Goal: Information Seeking & Learning: Learn about a topic

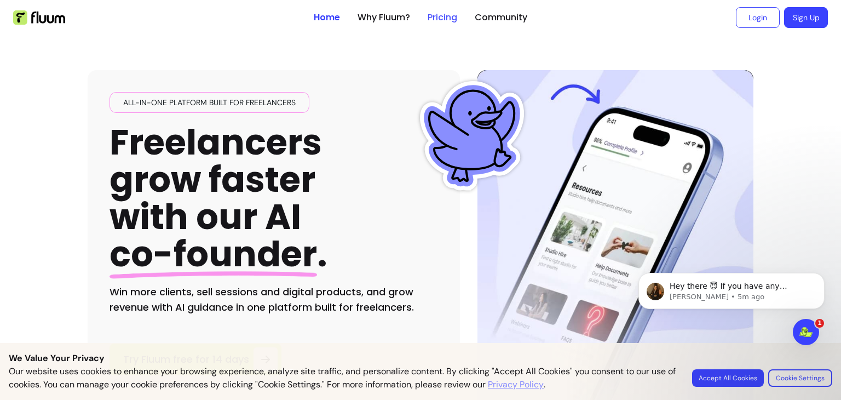
click at [447, 14] on link "Pricing" at bounding box center [443, 17] width 30 height 13
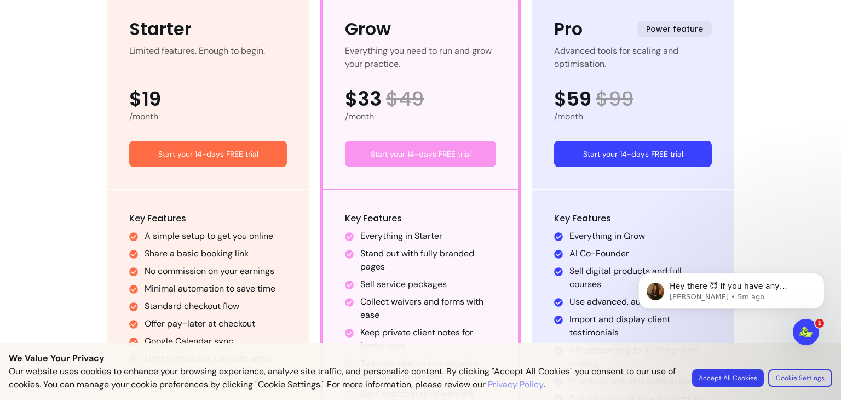
scroll to position [674, 0]
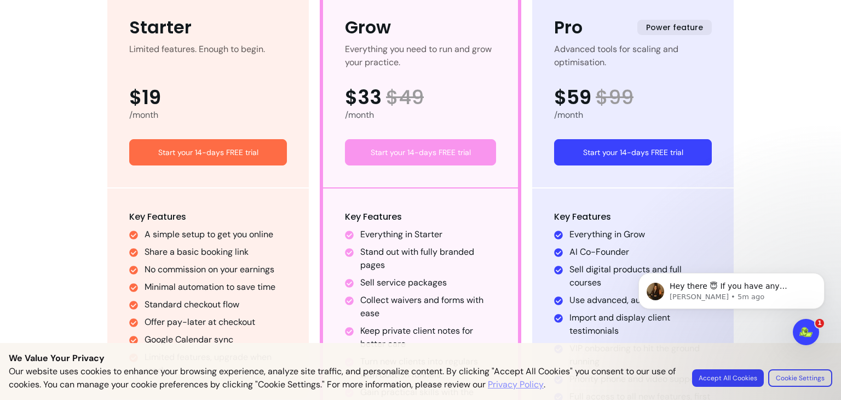
click at [743, 377] on button "Accept All Cookies" at bounding box center [728, 378] width 72 height 18
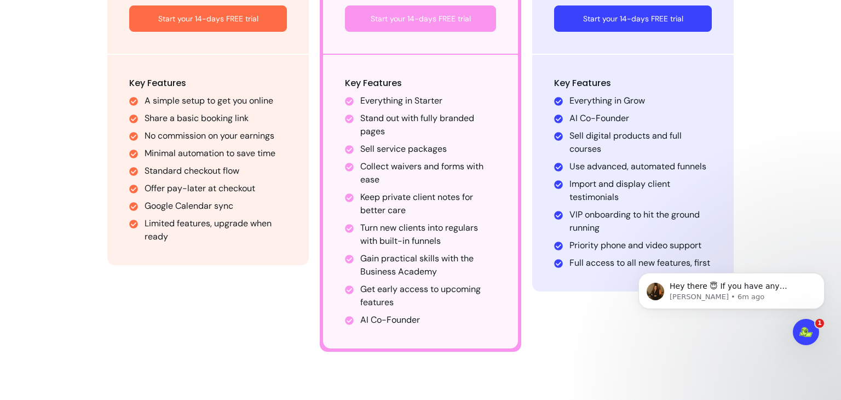
scroll to position [807, 0]
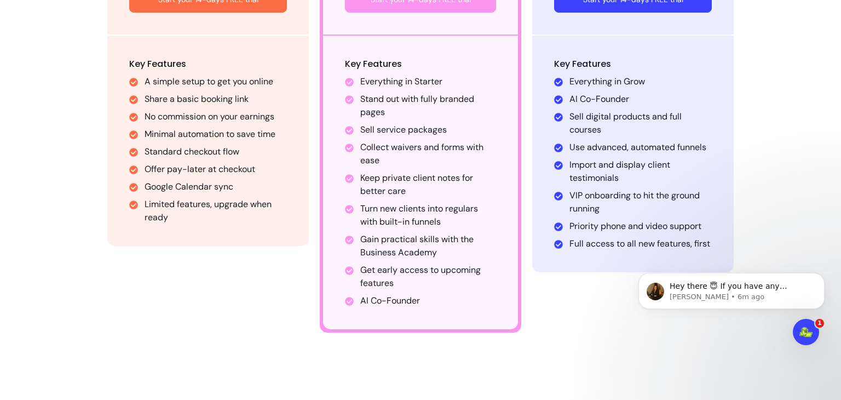
scroll to position [831, 0]
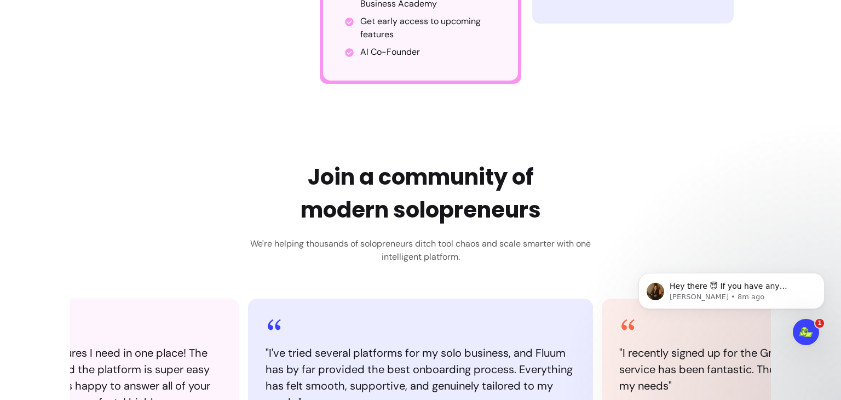
scroll to position [994, 0]
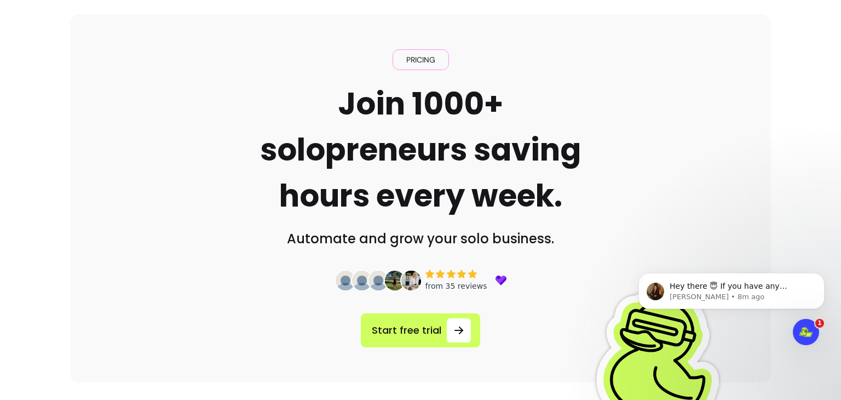
scroll to position [0, 0]
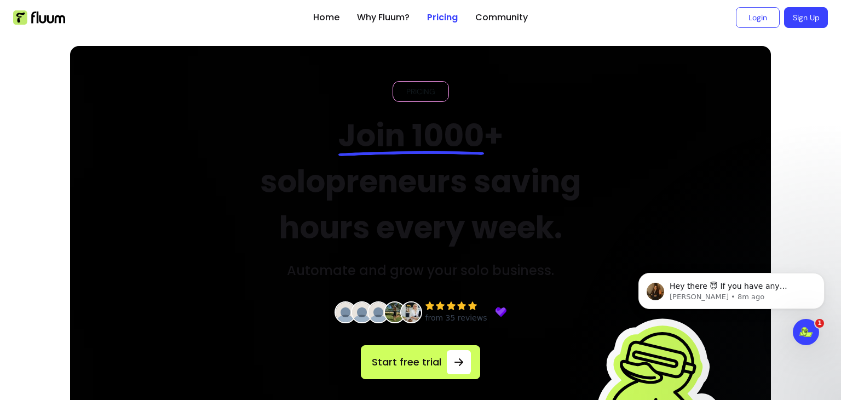
click at [323, 26] on ul "Home Why Fluum? Pricing Community" at bounding box center [420, 17] width 215 height 35
click at [322, 16] on link "Home" at bounding box center [326, 17] width 26 height 13
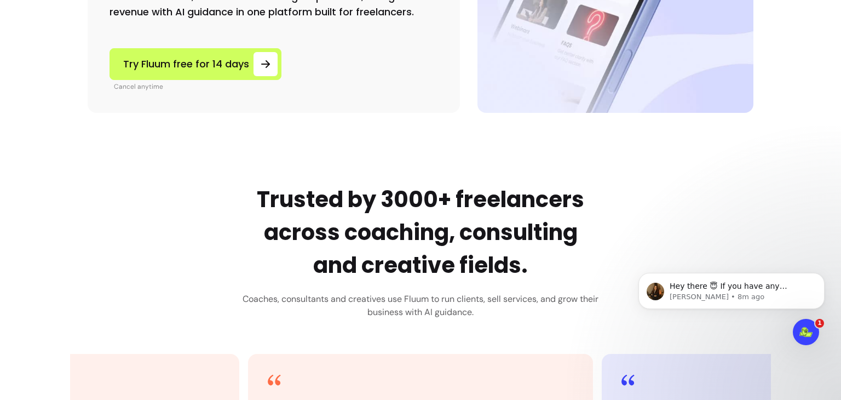
scroll to position [305, 0]
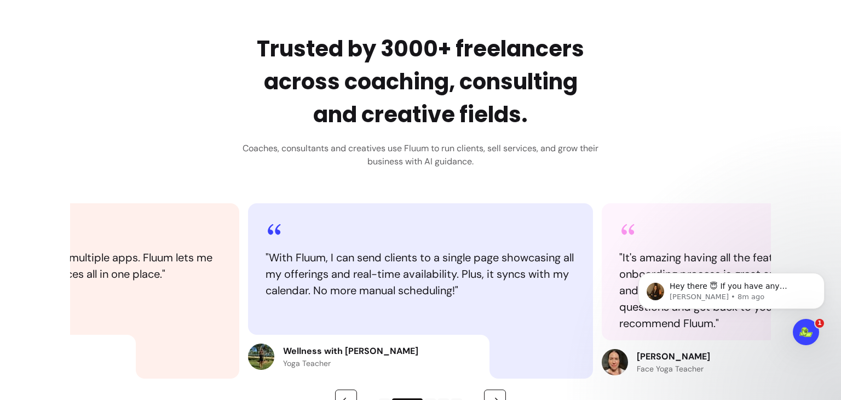
scroll to position [533, 0]
